Goal: Navigation & Orientation: Find specific page/section

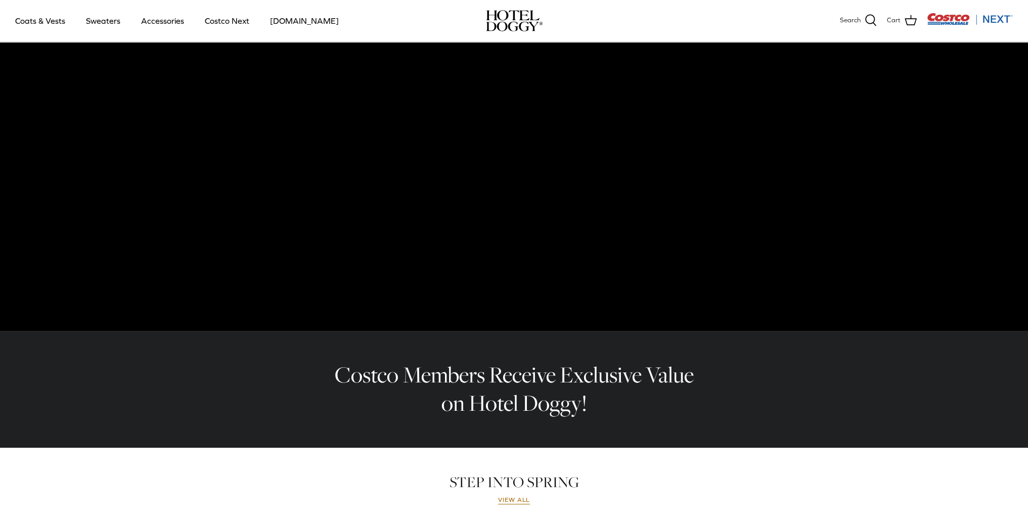
scroll to position [38, 0]
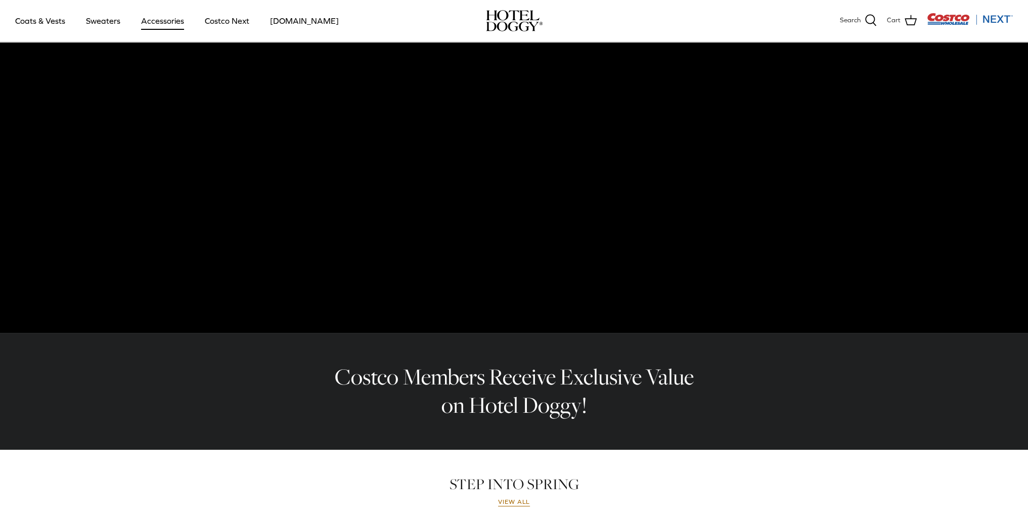
click at [168, 27] on link "Accessories" at bounding box center [162, 21] width 61 height 34
